Goal: Information Seeking & Learning: Learn about a topic

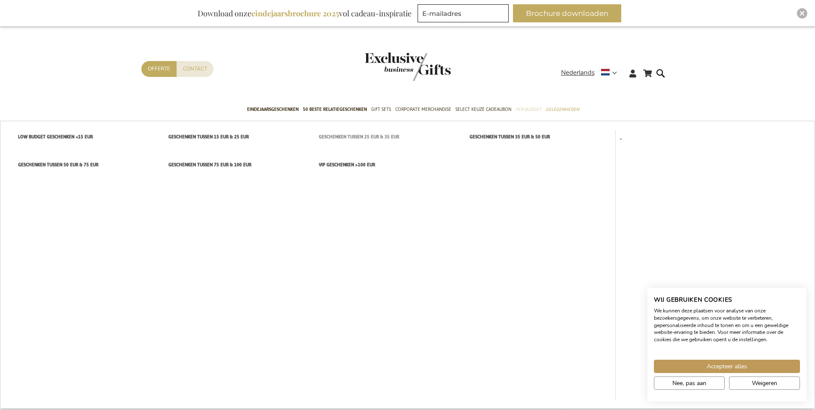
click at [346, 139] on span "Geschenken tussen 25 EUR & 35 EUR" at bounding box center [359, 136] width 80 height 9
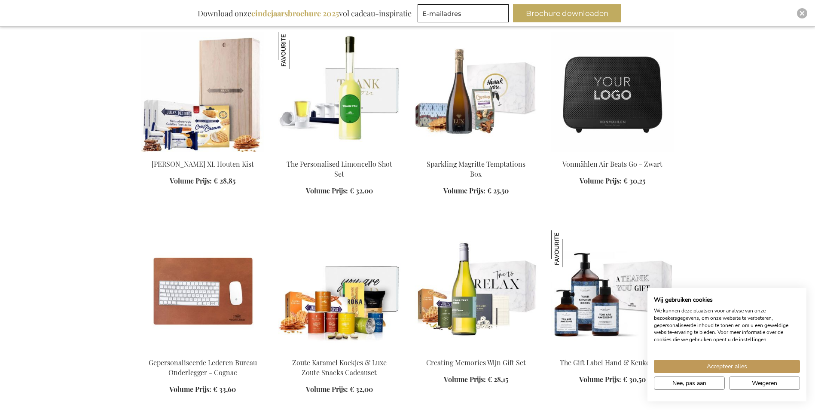
scroll to position [344, 0]
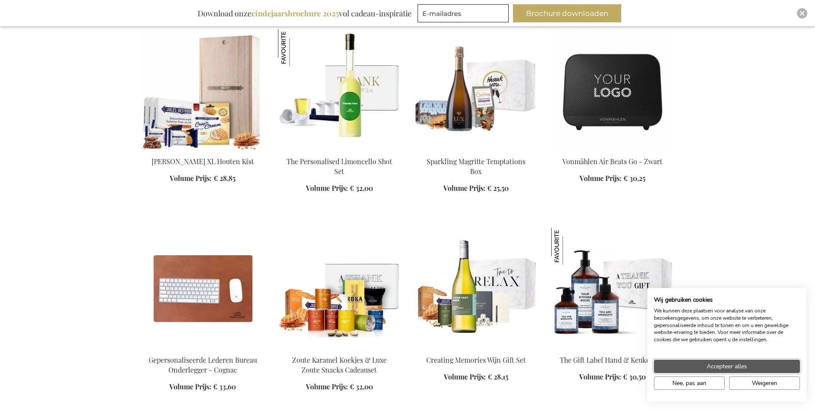
click at [743, 370] on span "Accepteer alles" at bounding box center [727, 366] width 40 height 9
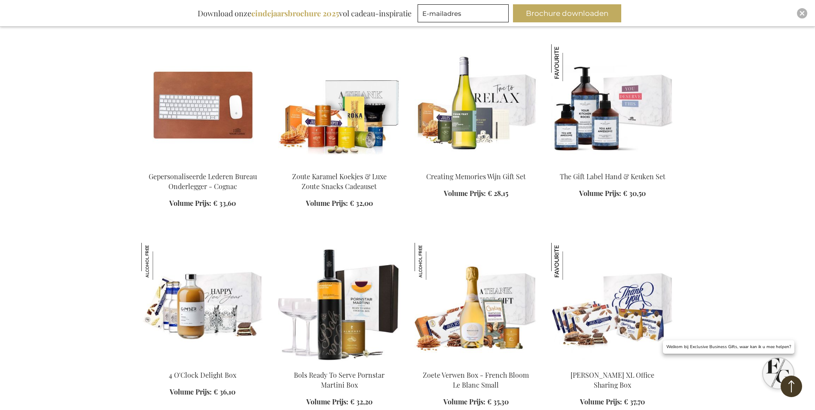
scroll to position [645, 0]
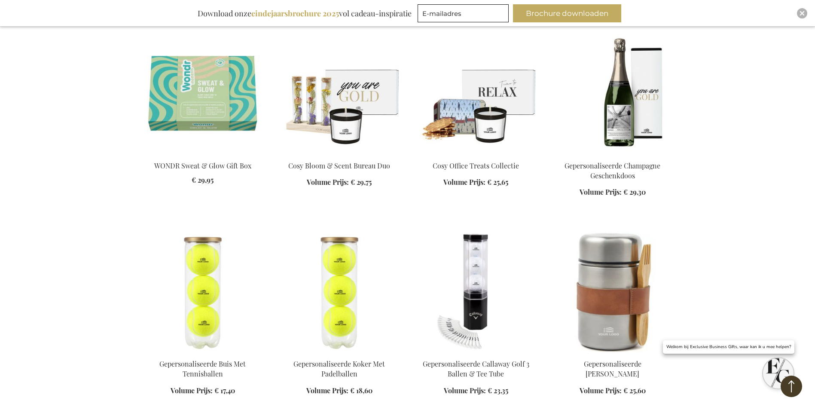
scroll to position [1375, 0]
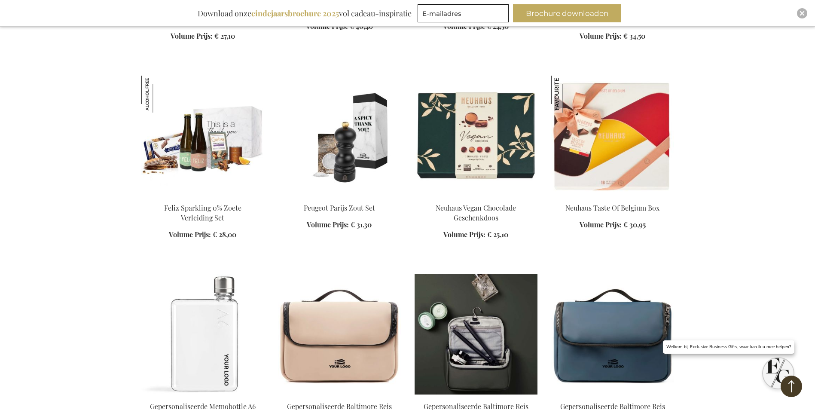
scroll to position [1934, 0]
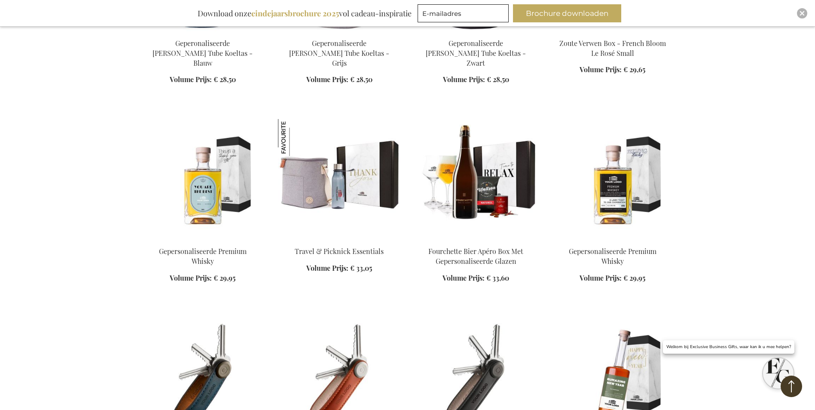
scroll to position [2664, 0]
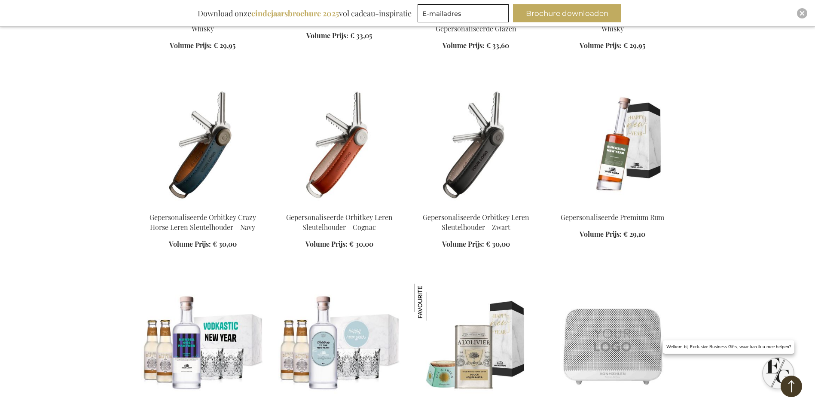
scroll to position [2922, 0]
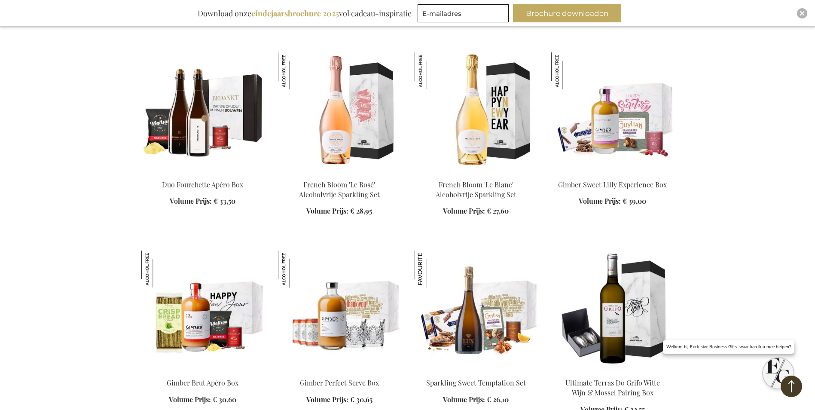
scroll to position [3738, 0]
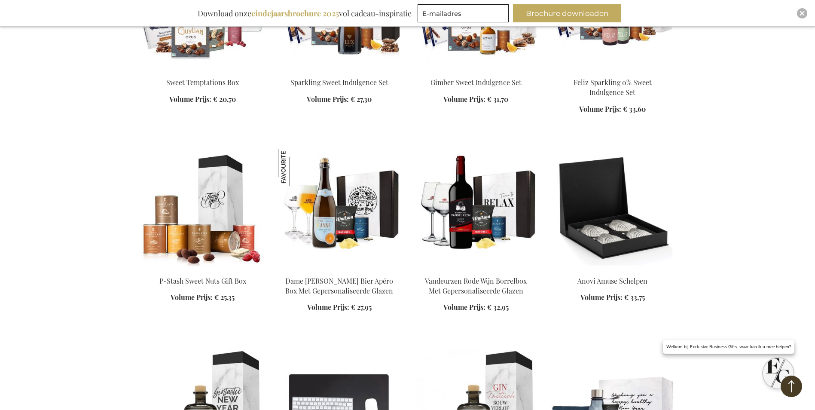
scroll to position [4383, 0]
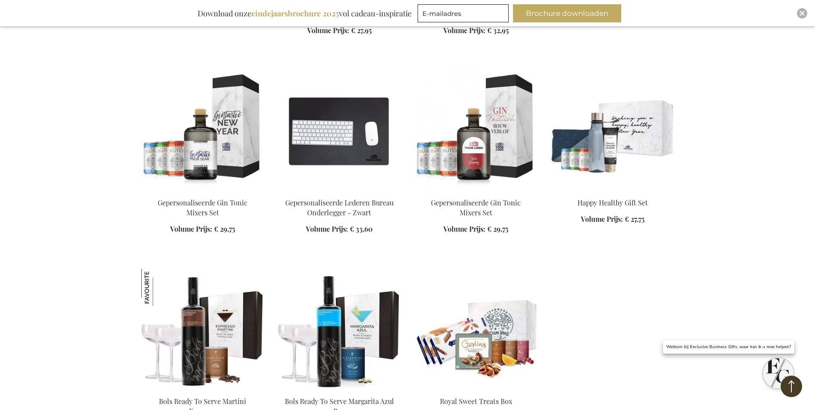
scroll to position [4684, 0]
